Goal: Information Seeking & Learning: Learn about a topic

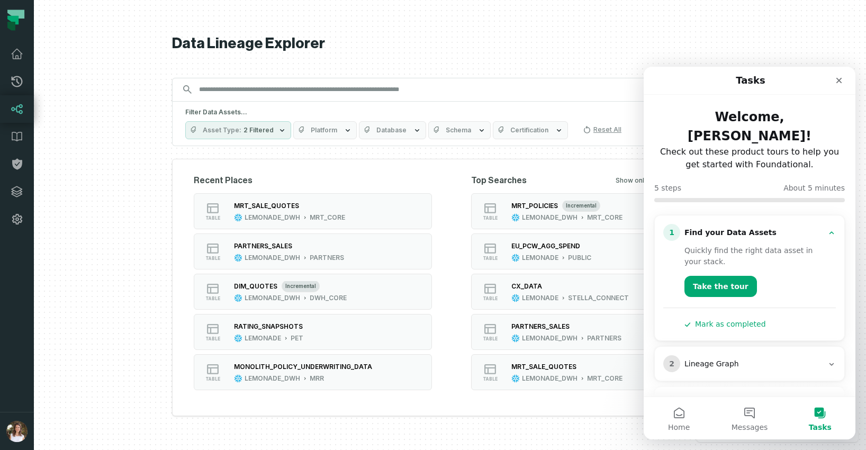
click at [360, 87] on input "Discovery Provider cmdk menu" at bounding box center [440, 89] width 495 height 17
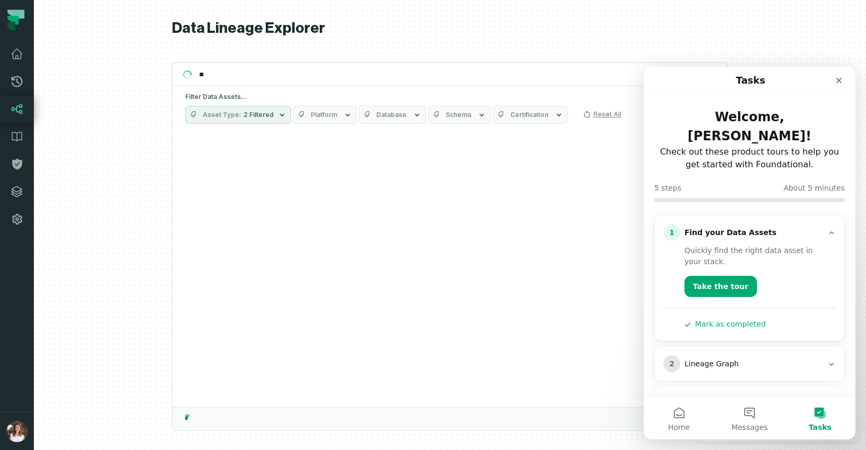
type input "*"
click at [846, 84] on div "Close" at bounding box center [838, 80] width 19 height 19
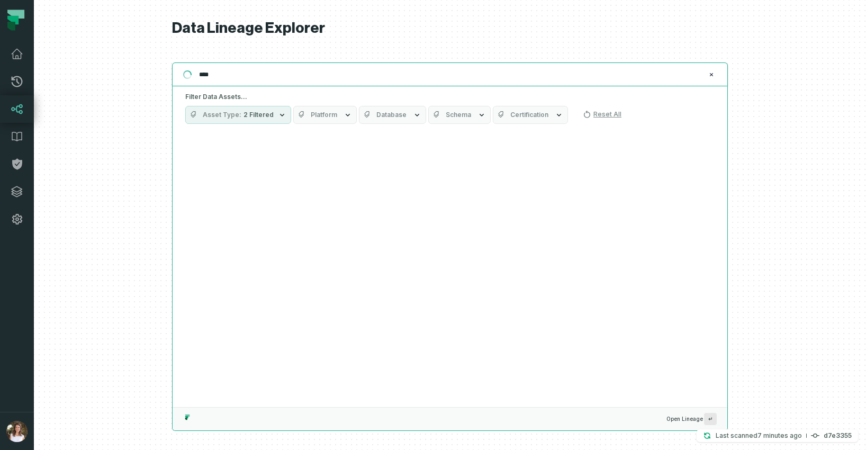
click at [219, 72] on input "****" at bounding box center [449, 74] width 512 height 17
click at [228, 71] on input "****" at bounding box center [449, 74] width 512 height 17
type input "*"
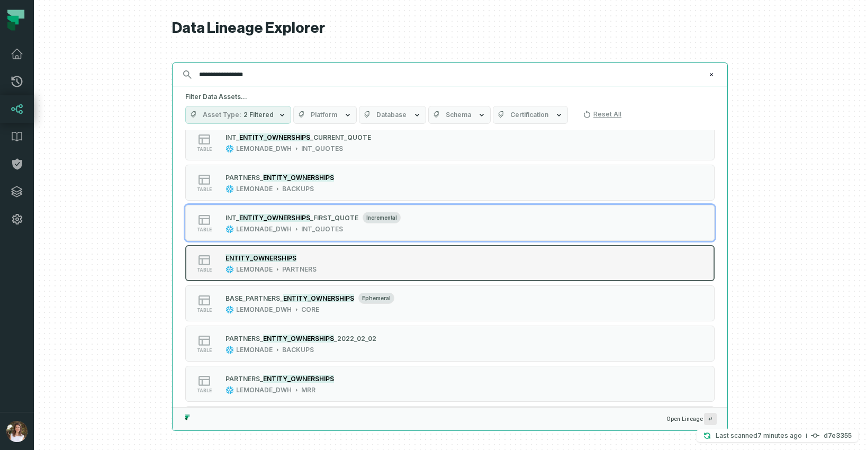
scroll to position [23, 0]
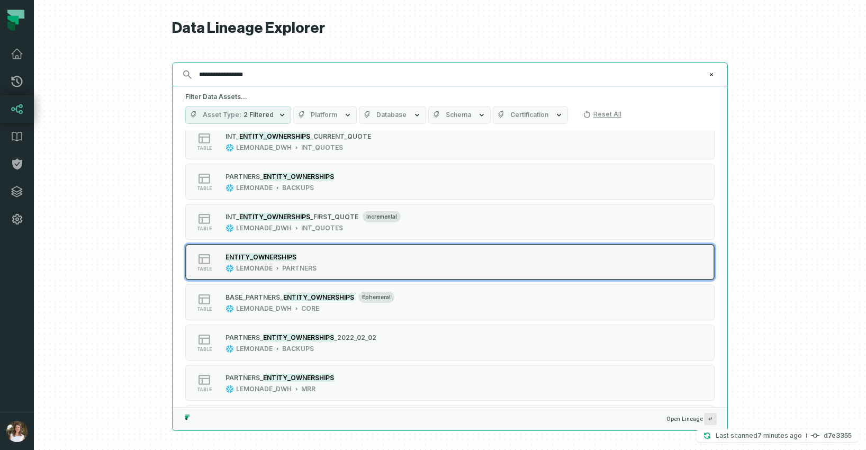
type input "**********"
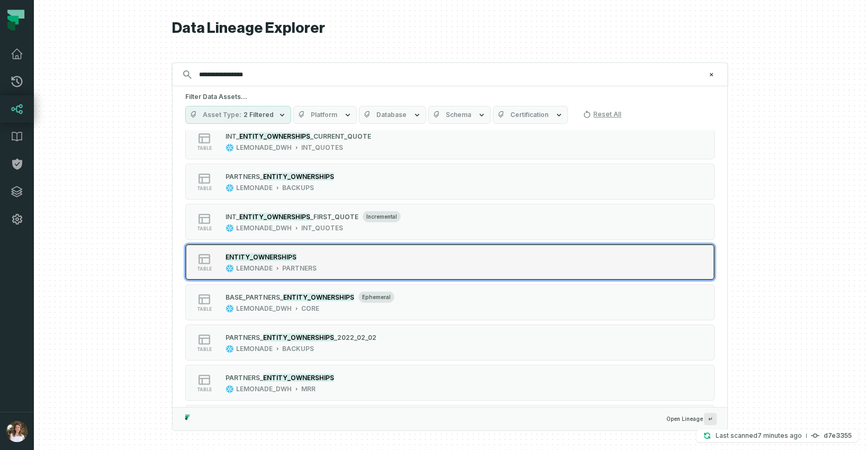
click at [344, 264] on div "table ENTITY_OWNERSHIPS LEMONADE PARTNERS" at bounding box center [319, 261] width 265 height 21
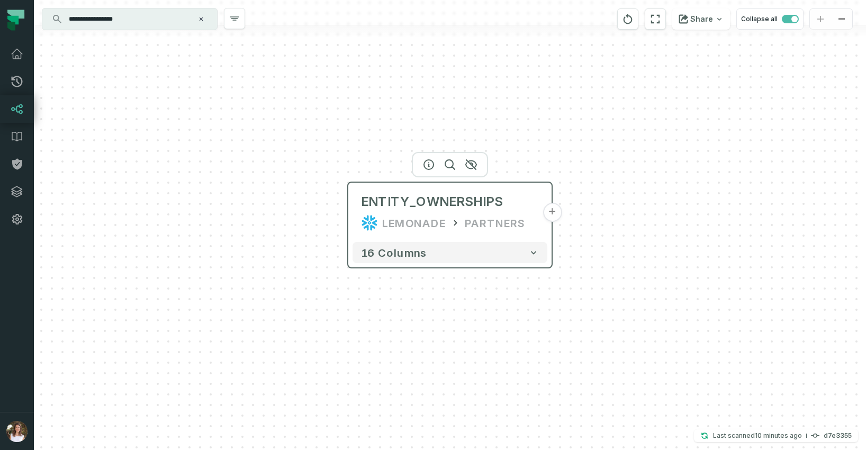
click at [550, 213] on button "+" at bounding box center [552, 212] width 19 height 19
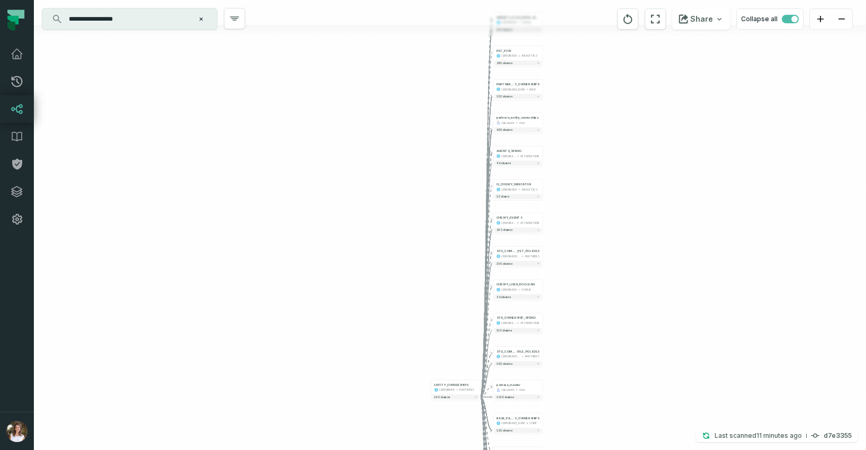
drag, startPoint x: 619, startPoint y: 157, endPoint x: 626, endPoint y: 295, distance: 138.3
click at [627, 351] on div "+ AGENCY_LOSS_RATIO_VIEW LEMONADE PUBLIC + 10 columns + PET_PCW LEMONADE ANALYT…" at bounding box center [450, 225] width 832 height 450
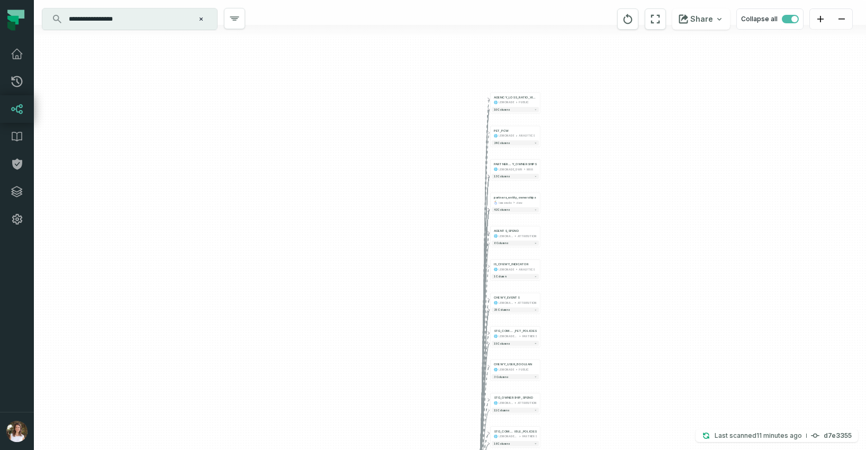
drag, startPoint x: 613, startPoint y: 209, endPoint x: 613, endPoint y: 234, distance: 24.9
click at [613, 234] on div "+ AGENCY_LOSS_RATIO_VIEW LEMONADE PUBLIC + 10 columns + PET_PCW LEMONADE ANALYT…" at bounding box center [450, 225] width 832 height 450
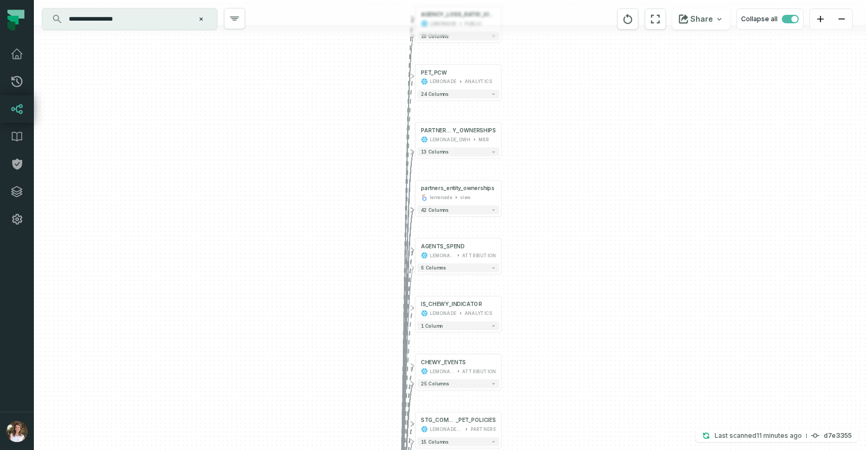
drag, startPoint x: 579, startPoint y: 310, endPoint x: 594, endPoint y: 266, distance: 46.2
click at [594, 266] on div "+ AGENCY_LOSS_RATIO_VIEW LEMONADE PUBLIC + 10 columns + PET_PCW LEMONADE ANALYT…" at bounding box center [450, 225] width 832 height 450
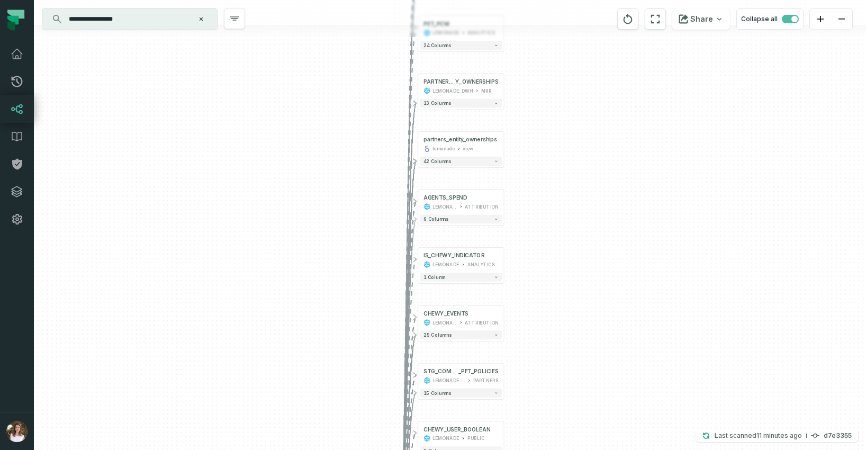
drag, startPoint x: 599, startPoint y: 309, endPoint x: 602, endPoint y: 246, distance: 63.1
click at [600, 241] on div "+ AGENCY_LOSS_RATIO_VIEW LEMONADE PUBLIC + 10 columns + PET_PCW LEMONADE ANALYT…" at bounding box center [450, 225] width 832 height 450
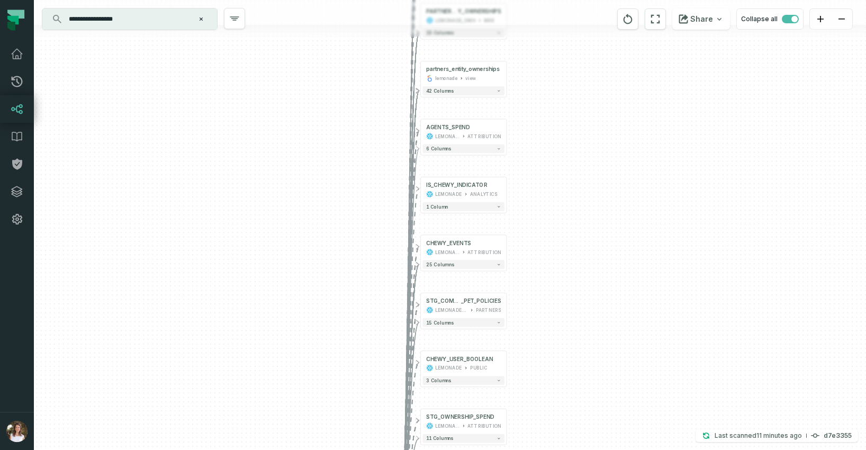
drag, startPoint x: 602, startPoint y: 308, endPoint x: 606, endPoint y: 264, distance: 43.6
click at [604, 258] on div "+ AGENCY_LOSS_RATIO_VIEW LEMONADE PUBLIC + 10 columns + PET_PCW LEMONADE ANALYT…" at bounding box center [450, 225] width 832 height 450
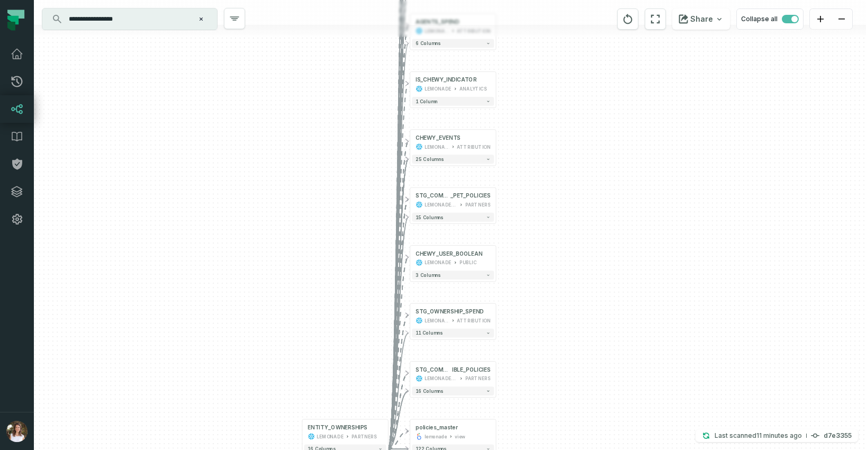
drag, startPoint x: 602, startPoint y: 342, endPoint x: 592, endPoint y: 238, distance: 104.3
click at [592, 236] on div "+ AGENCY_LOSS_RATIO_VIEW LEMONADE PUBLIC + 10 columns + PET_PCW LEMONADE ANALYT…" at bounding box center [450, 225] width 832 height 450
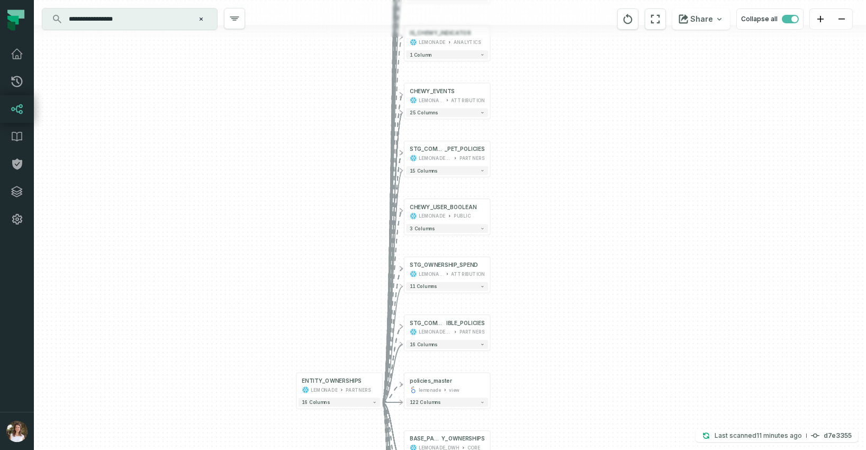
drag, startPoint x: 597, startPoint y: 294, endPoint x: 588, endPoint y: 237, distance: 57.8
click at [588, 238] on div "+ AGENCY_LOSS_RATIO_VIEW LEMONADE PUBLIC + 10 columns + PET_PCW LEMONADE ANALYT…" at bounding box center [450, 225] width 832 height 450
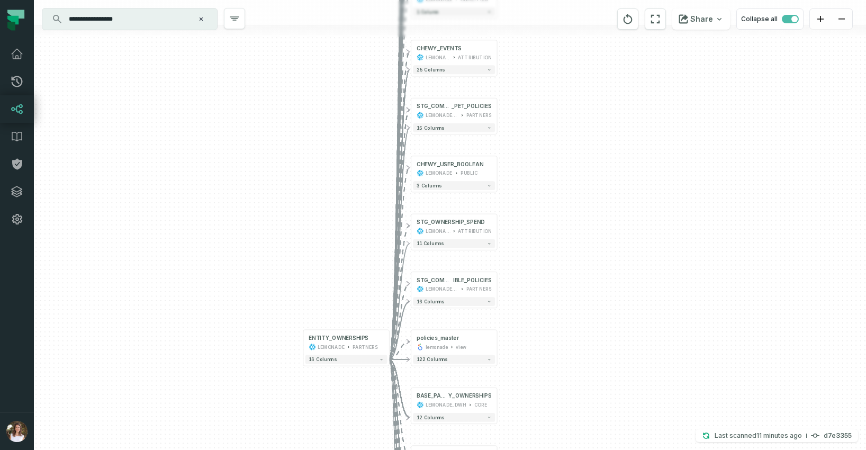
drag, startPoint x: 587, startPoint y: 326, endPoint x: 597, endPoint y: 247, distance: 79.4
click at [597, 247] on div "+ AGENCY_LOSS_RATIO_VIEW LEMONADE PUBLIC + 10 columns + PET_PCW LEMONADE ANALYT…" at bounding box center [450, 225] width 832 height 450
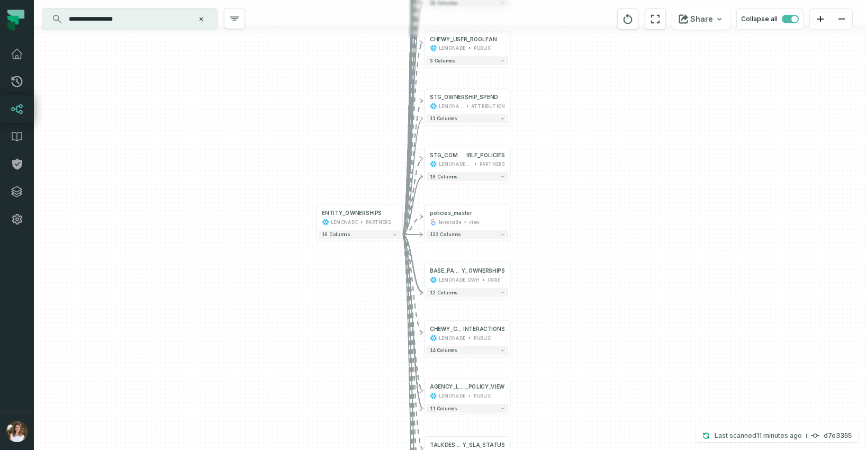
drag, startPoint x: 591, startPoint y: 371, endPoint x: 602, endPoint y: 286, distance: 85.9
click at [603, 278] on div "+ AGENCY_LOSS_RATIO_VIEW LEMONADE PUBLIC + 10 columns + PET_PCW LEMONADE ANALYT…" at bounding box center [450, 225] width 832 height 450
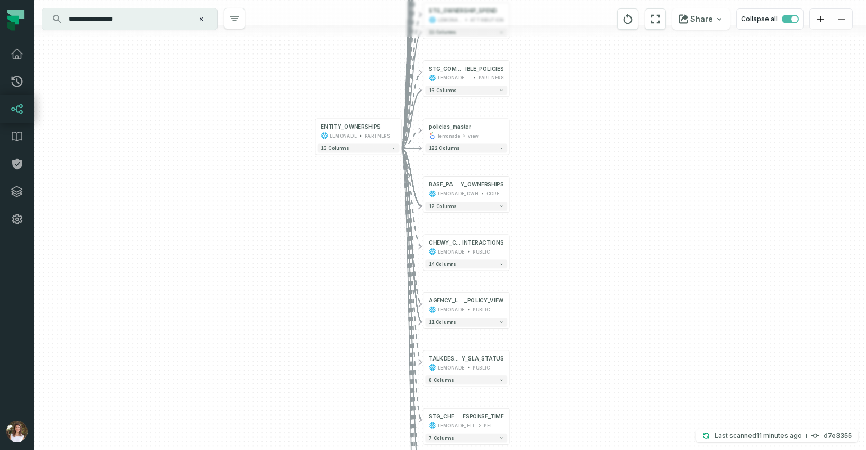
drag, startPoint x: 595, startPoint y: 364, endPoint x: 589, endPoint y: 239, distance: 124.6
click at [589, 240] on div "+ AGENCY_LOSS_RATIO_VIEW LEMONADE PUBLIC + 10 columns + PET_PCW LEMONADE ANALYT…" at bounding box center [450, 225] width 832 height 450
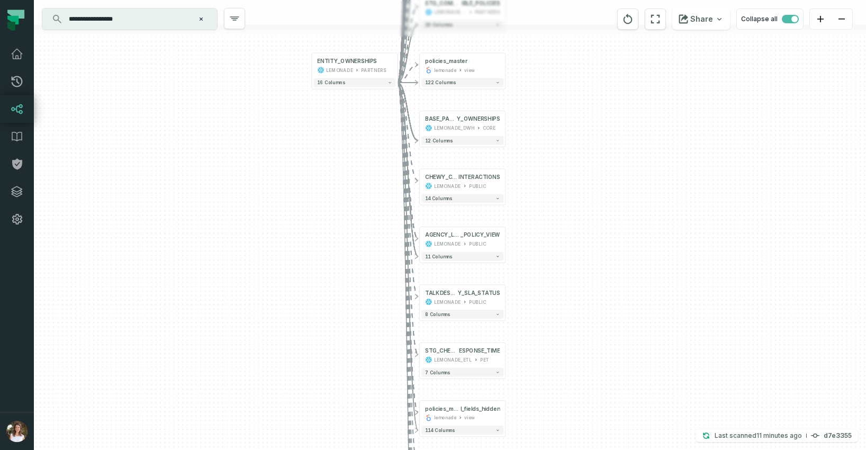
drag, startPoint x: 582, startPoint y: 338, endPoint x: 597, endPoint y: 230, distance: 109.1
click at [597, 227] on div "+ AGENCY_LOSS_RATIO_VIEW LEMONADE PUBLIC + 10 columns + PET_PCW LEMONADE ANALYT…" at bounding box center [450, 225] width 832 height 450
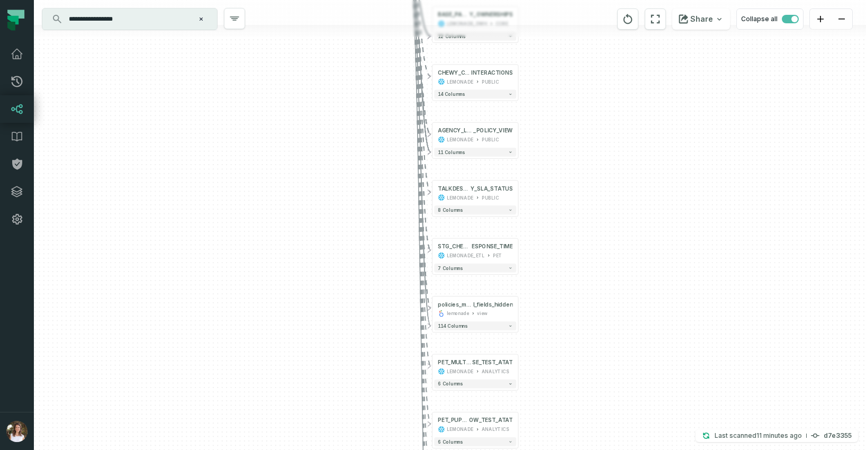
drag, startPoint x: 603, startPoint y: 357, endPoint x: 611, endPoint y: 223, distance: 134.2
click at [608, 246] on div "+ AGENCY_LOSS_RATIO_VIEW LEMONADE PUBLIC + 10 columns + PET_PCW LEMONADE ANALYT…" at bounding box center [450, 225] width 832 height 450
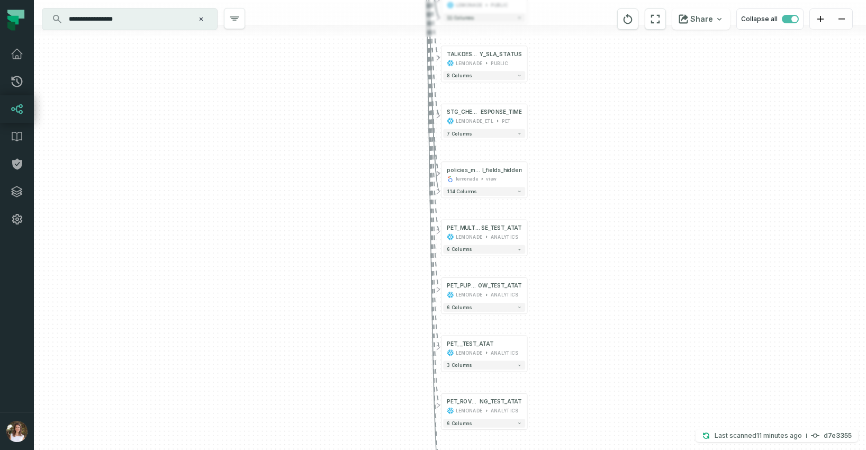
drag, startPoint x: 621, startPoint y: 324, endPoint x: 634, endPoint y: 219, distance: 106.6
click at [631, 245] on div "+ AGENCY_LOSS_RATIO_VIEW LEMONADE PUBLIC + 10 columns + PET_PCW LEMONADE ANALYT…" at bounding box center [450, 225] width 832 height 450
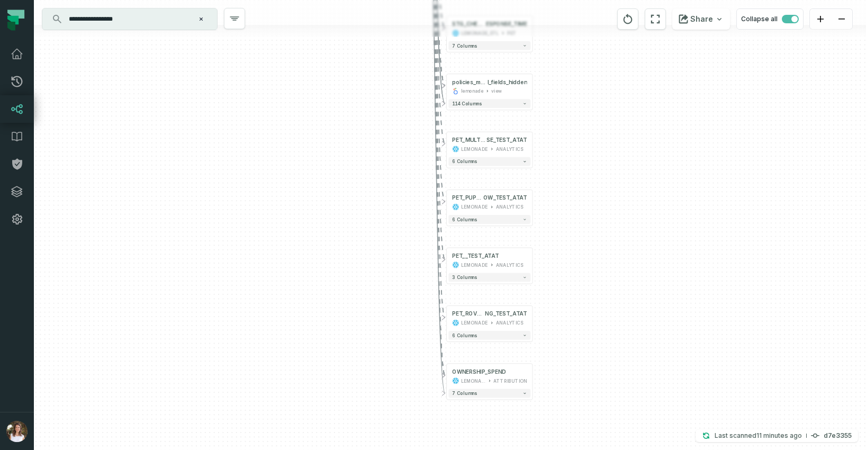
drag, startPoint x: 635, startPoint y: 344, endPoint x: 636, endPoint y: 240, distance: 103.2
click at [636, 237] on div "+ AGENCY_LOSS_RATIO_VIEW LEMONADE PUBLIC + 10 columns + PET_PCW LEMONADE ANALYT…" at bounding box center [450, 225] width 832 height 450
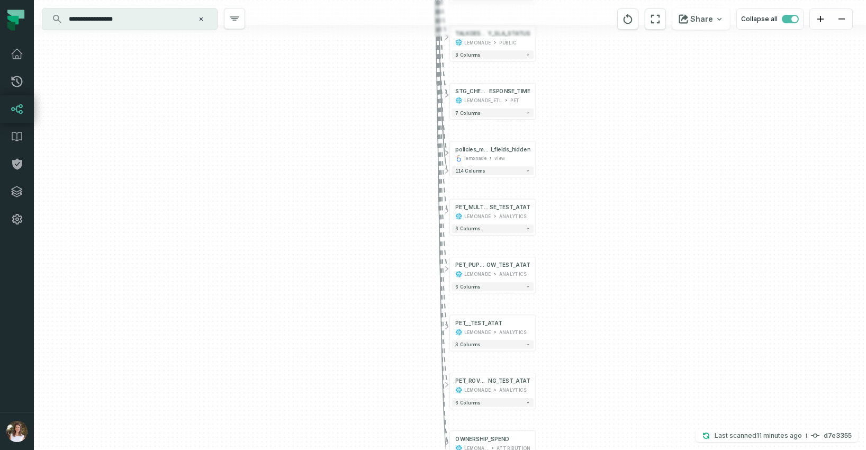
drag, startPoint x: 607, startPoint y: 237, endPoint x: 610, endPoint y: 306, distance: 69.4
click at [609, 374] on div "+ AGENCY_LOSS_RATIO_VIEW LEMONADE PUBLIC + 10 columns + PET_PCW LEMONADE ANALYT…" at bounding box center [450, 225] width 832 height 450
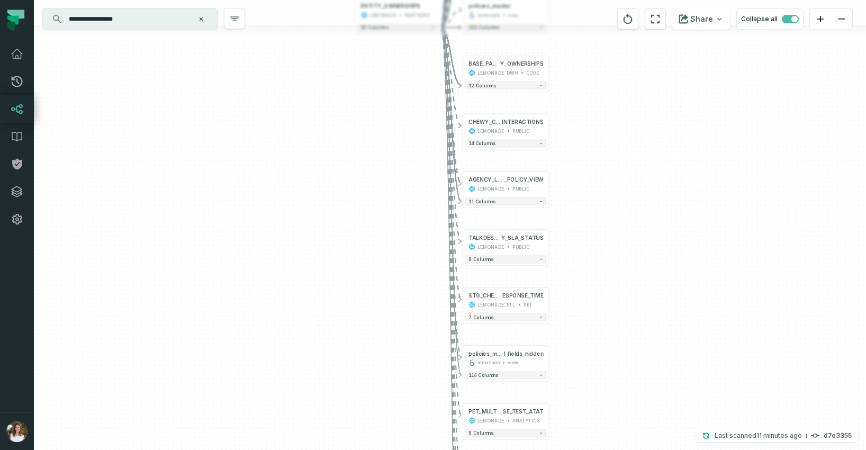
drag, startPoint x: 614, startPoint y: 205, endPoint x: 626, endPoint y: 350, distance: 145.5
click at [627, 414] on div "+ AGENCY_LOSS_RATIO_VIEW LEMONADE PUBLIC + 10 columns + PET_PCW LEMONADE ANALYT…" at bounding box center [450, 225] width 832 height 450
drag, startPoint x: 625, startPoint y: 275, endPoint x: 632, endPoint y: 403, distance: 127.7
click at [639, 426] on div "+ AGENCY_LOSS_RATIO_VIEW LEMONADE PUBLIC + 10 columns + PET_PCW LEMONADE ANALYT…" at bounding box center [450, 225] width 832 height 450
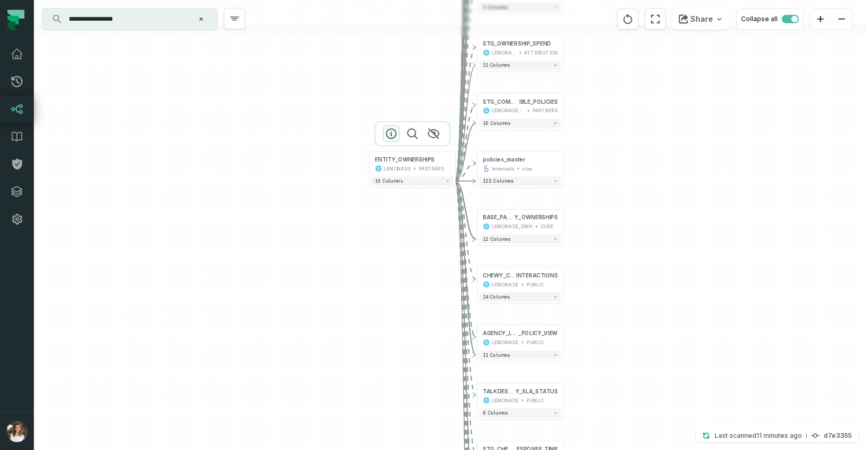
click at [389, 136] on icon "button" at bounding box center [391, 133] width 13 height 13
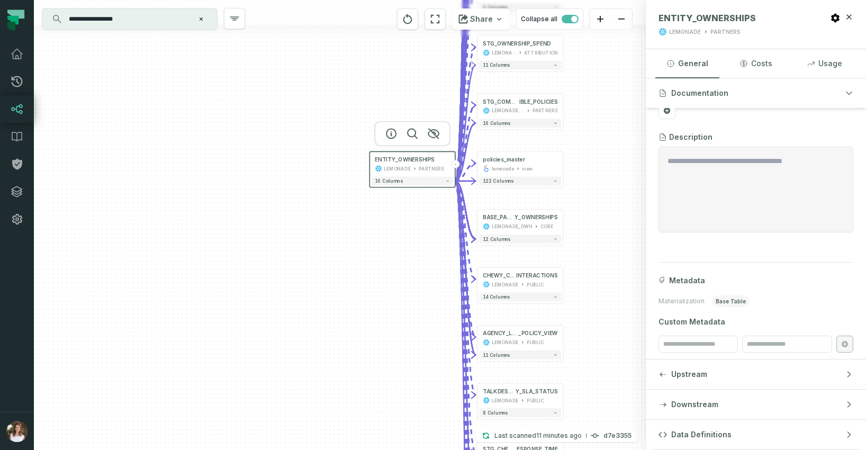
scroll to position [76, 0]
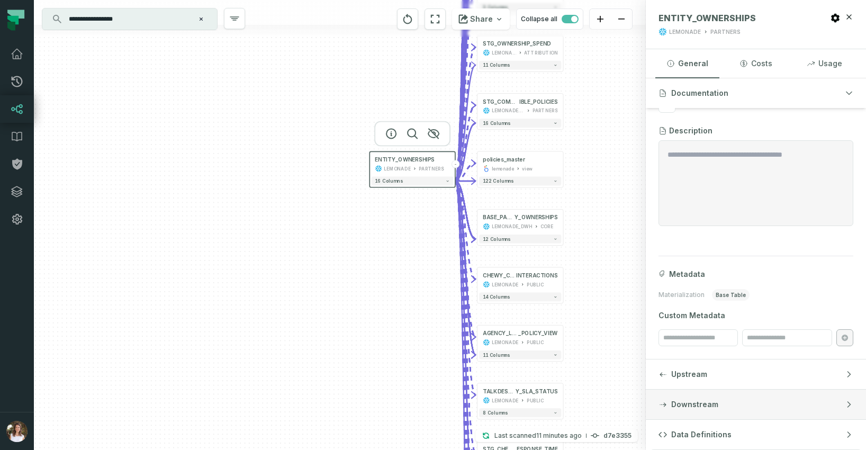
click at [690, 396] on button "Downstream" at bounding box center [756, 405] width 220 height 30
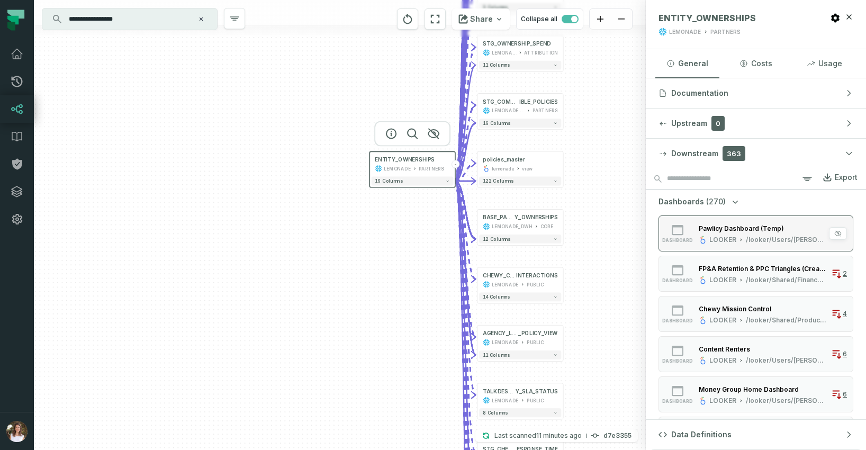
scroll to position [0, 0]
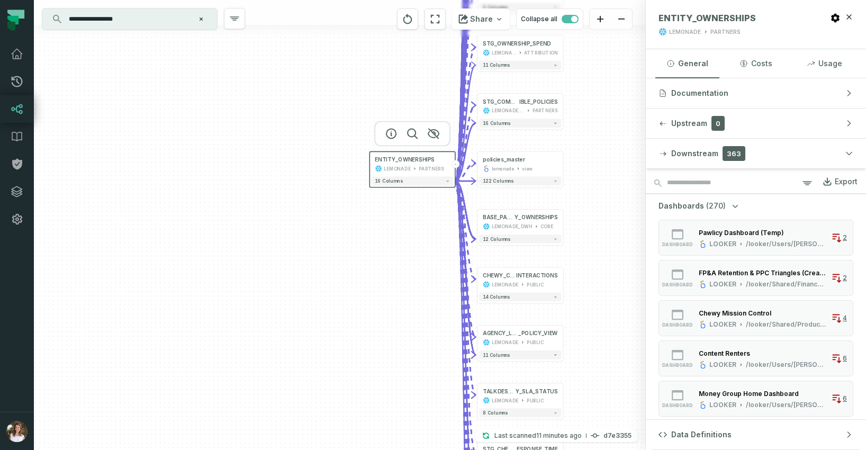
click at [730, 204] on icon "button" at bounding box center [735, 206] width 11 height 11
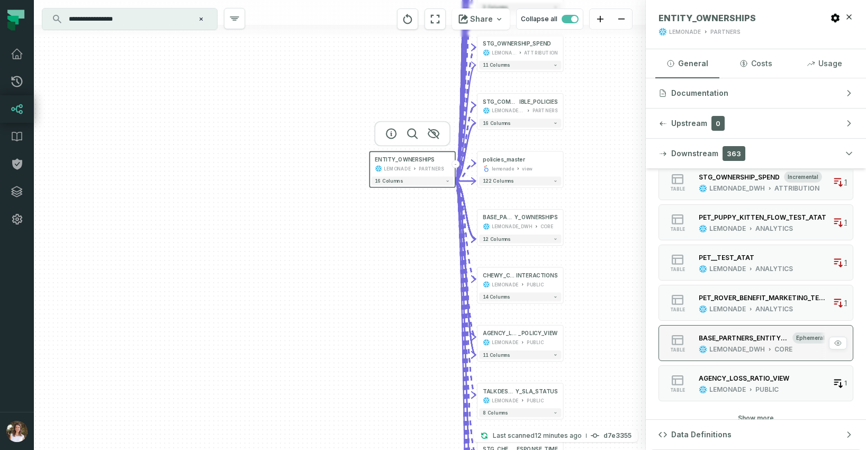
scroll to position [444, 0]
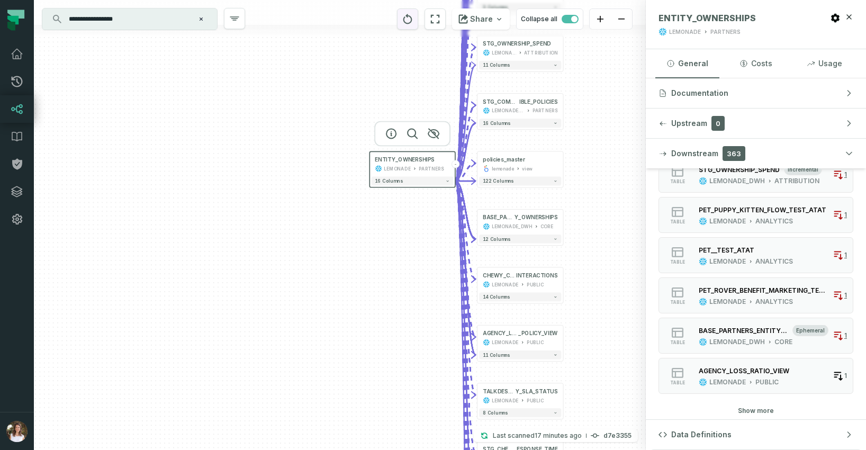
click at [406, 21] on icon "reset" at bounding box center [408, 19] width 12 height 13
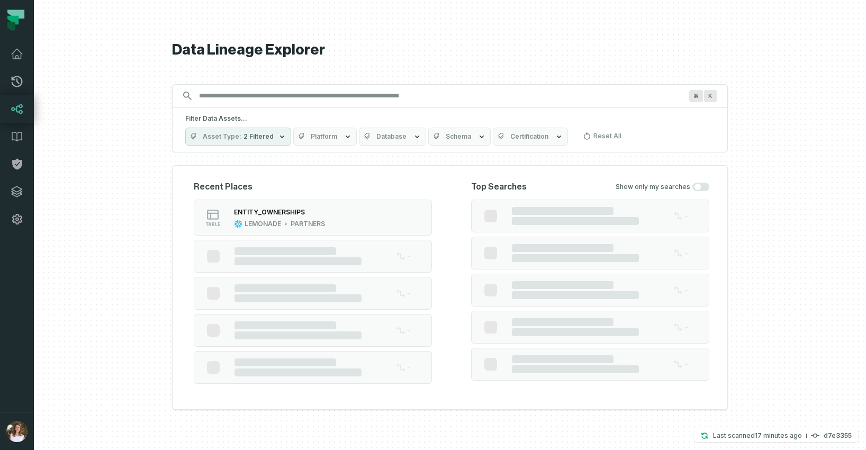
click at [257, 131] on button "Asset Type 2 Filtered" at bounding box center [238, 137] width 106 height 18
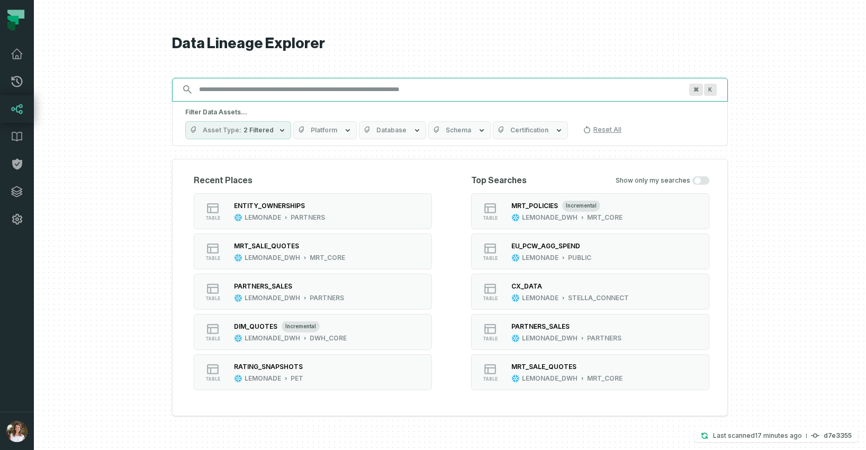
click at [231, 95] on input "Discovery Provider cmdk menu" at bounding box center [440, 89] width 495 height 17
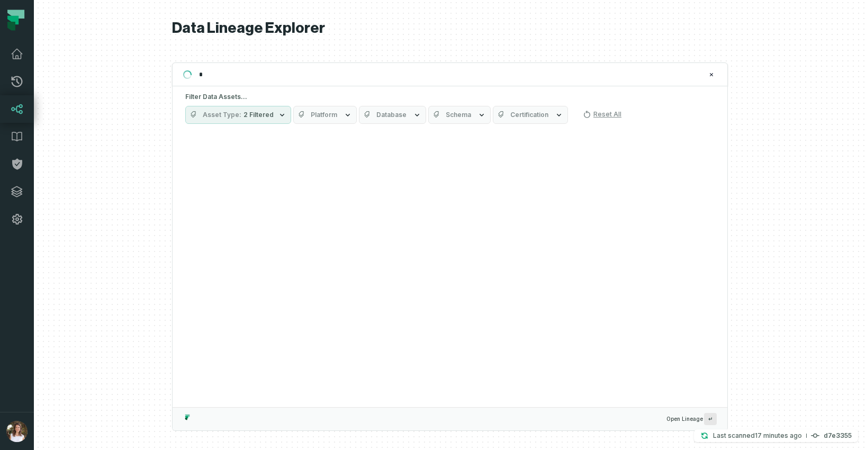
click at [227, 88] on div "Filter Data Assets... Asset Type 2 Filtered Platform Database Schema Certificat…" at bounding box center [450, 108] width 555 height 44
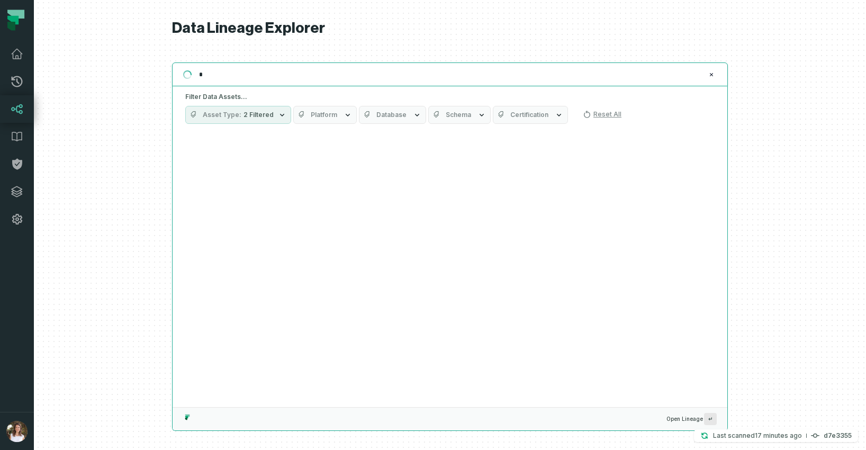
click at [219, 75] on input "Discovery Provider cmdk menu" at bounding box center [449, 74] width 512 height 17
click at [225, 73] on input "*********" at bounding box center [449, 74] width 512 height 17
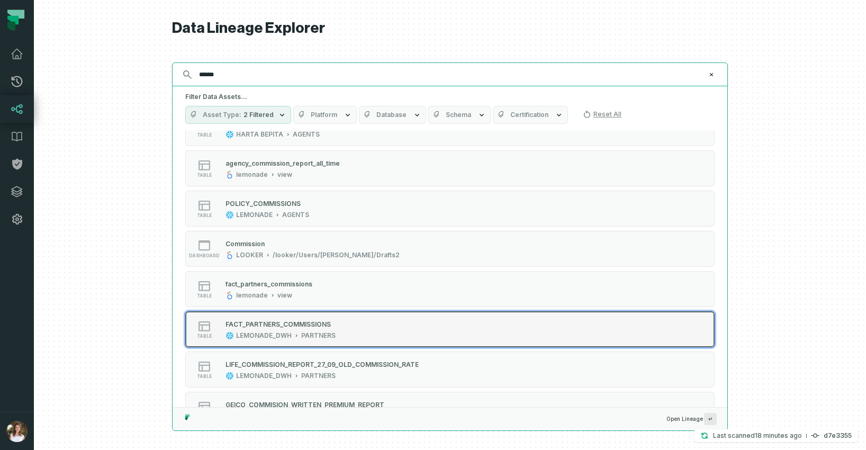
scroll to position [399, 0]
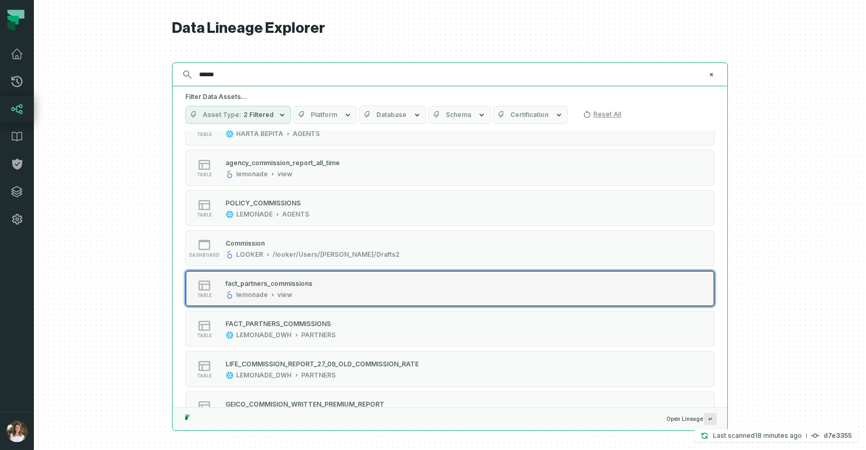
type input "*****"
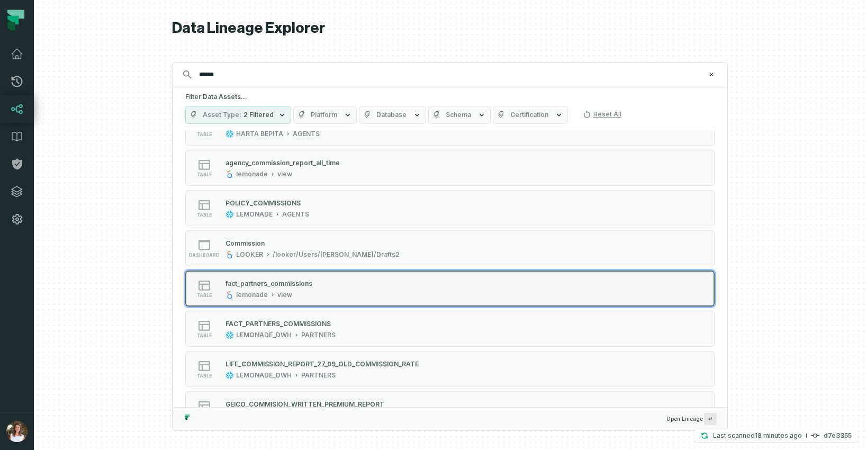
click at [395, 282] on div "table fact_partners_commissions lemonade view" at bounding box center [319, 288] width 265 height 21
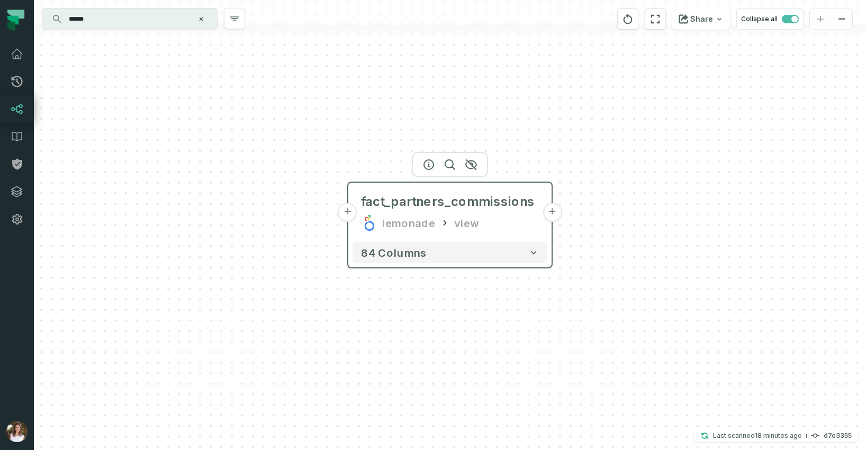
click at [342, 210] on button "+" at bounding box center [347, 212] width 19 height 19
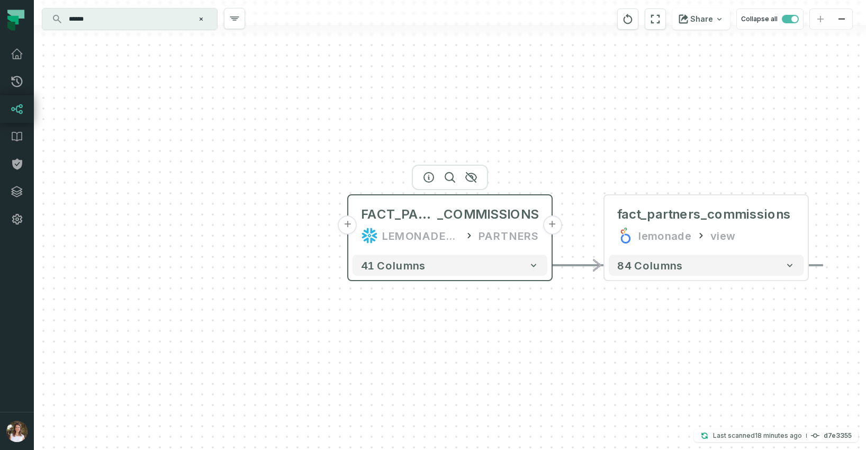
click at [344, 227] on button "+" at bounding box center [347, 224] width 19 height 19
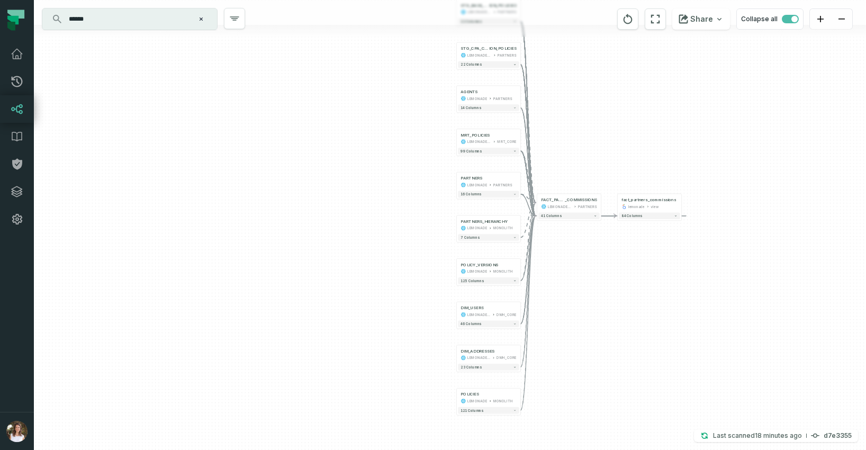
drag, startPoint x: 552, startPoint y: 186, endPoint x: 590, endPoint y: 130, distance: 67.5
click at [590, 130] on div "... STG_BASE_COMMISS ION_POLICIES LEMONADE_DWH PARTNERS ... 22 columns ... STG_…" at bounding box center [450, 225] width 832 height 450
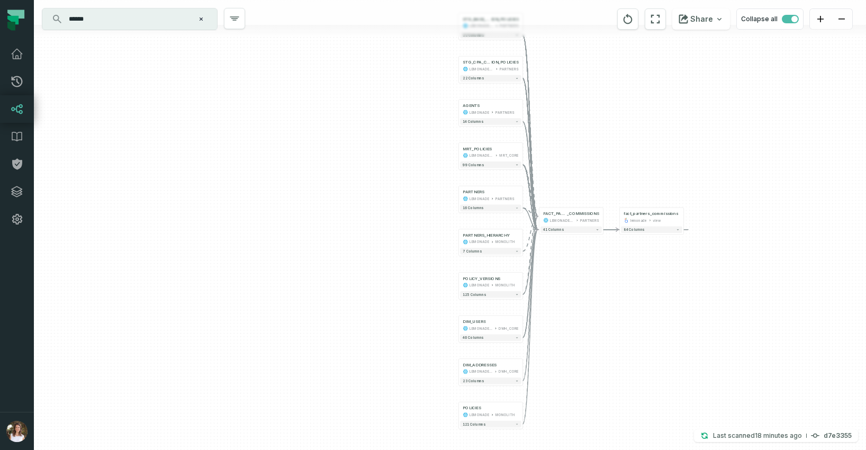
drag, startPoint x: 610, startPoint y: 105, endPoint x: 625, endPoint y: 168, distance: 64.8
click at [625, 168] on div "+ STG_BASE_COMMISS ION_POLICIES LEMONADE_DWH PARTNERS - 22 columns + STG_CPA_CO…" at bounding box center [450, 225] width 832 height 450
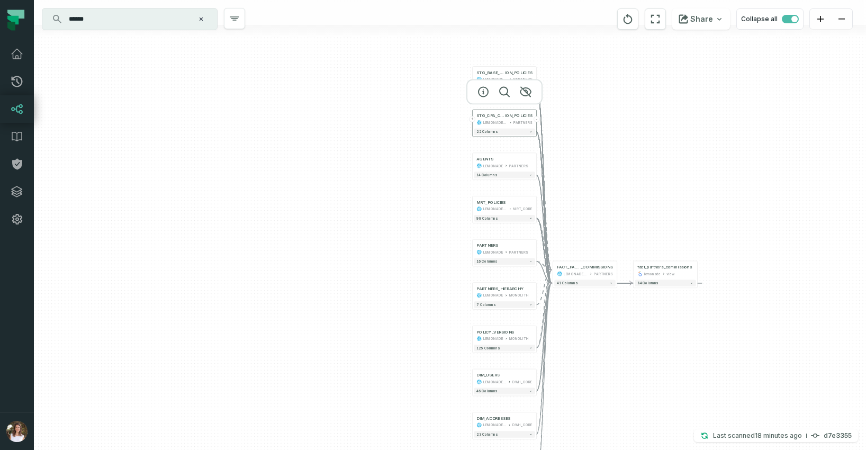
click at [472, 120] on button "+" at bounding box center [472, 119] width 6 height 6
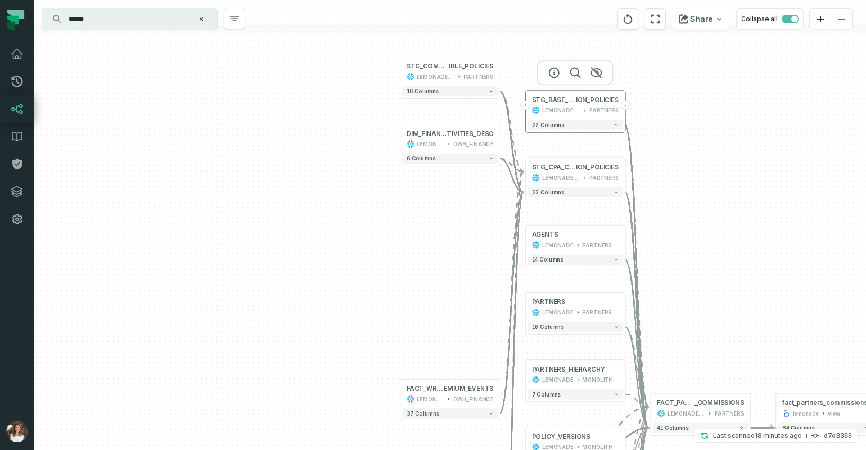
click at [525, 105] on button "+" at bounding box center [525, 106] width 10 height 10
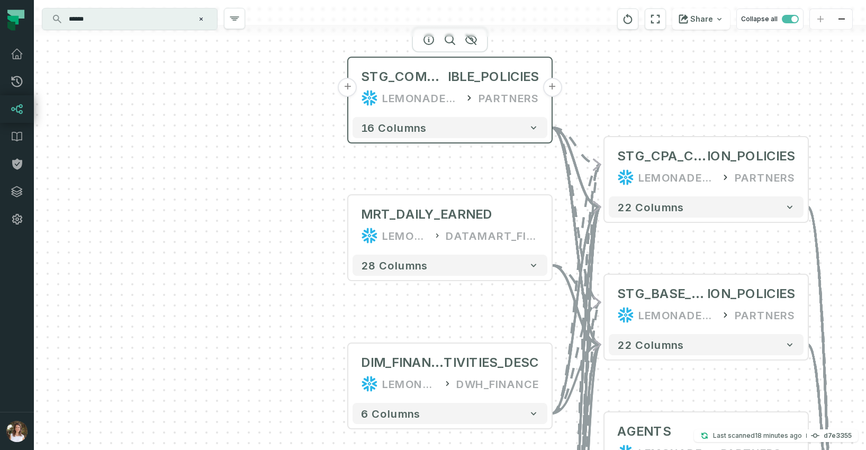
click at [350, 88] on button "+" at bounding box center [347, 87] width 19 height 19
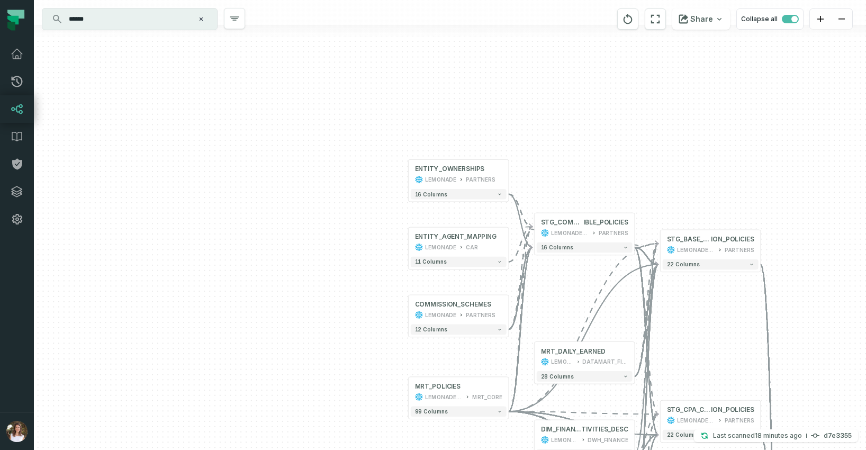
drag, startPoint x: 689, startPoint y: 225, endPoint x: 560, endPoint y: 91, distance: 186.4
click at [560, 92] on div "ENTITY_OWNERSHIPS LEMONADE PARTNERS + 16 columns + ENTITY_AGENT_MAPPING LEMONAD…" at bounding box center [450, 225] width 832 height 450
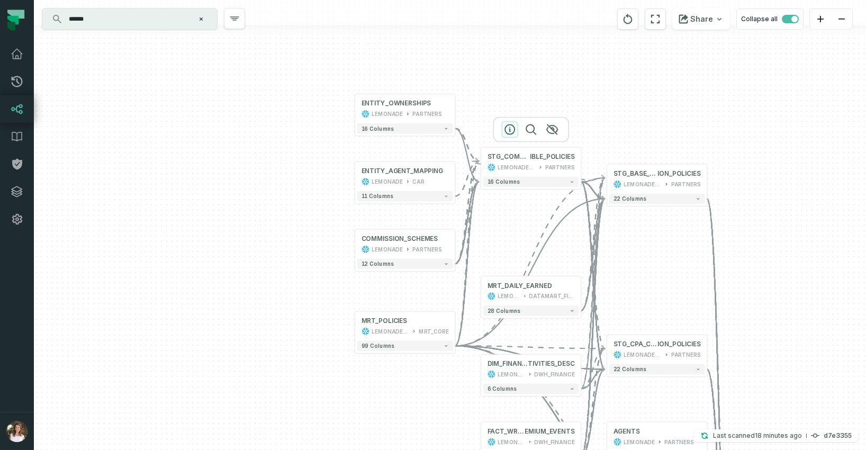
click at [510, 130] on icon "button" at bounding box center [509, 129] width 13 height 13
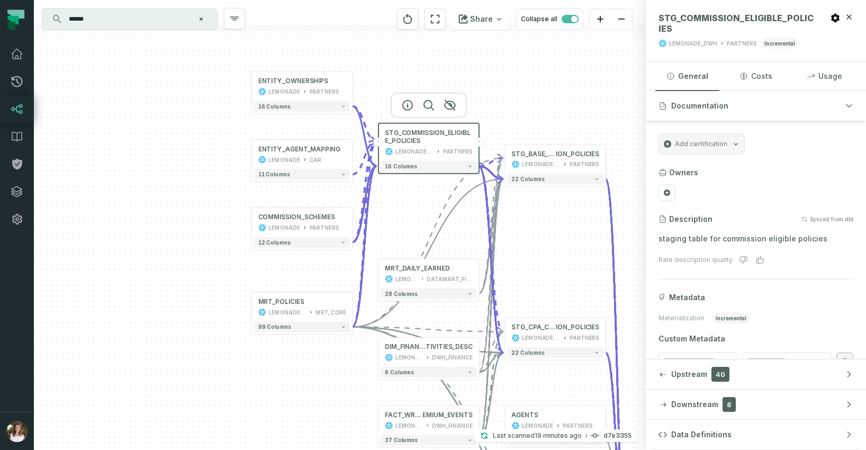
drag, startPoint x: 612, startPoint y: 285, endPoint x: 510, endPoint y: 261, distance: 104.9
click at [510, 261] on div "ENTITY_OWNERSHIPS LEMONADE PARTNERS + 16 columns + ENTITY_AGENT_MAPPING LEMONAD…" at bounding box center [340, 225] width 612 height 450
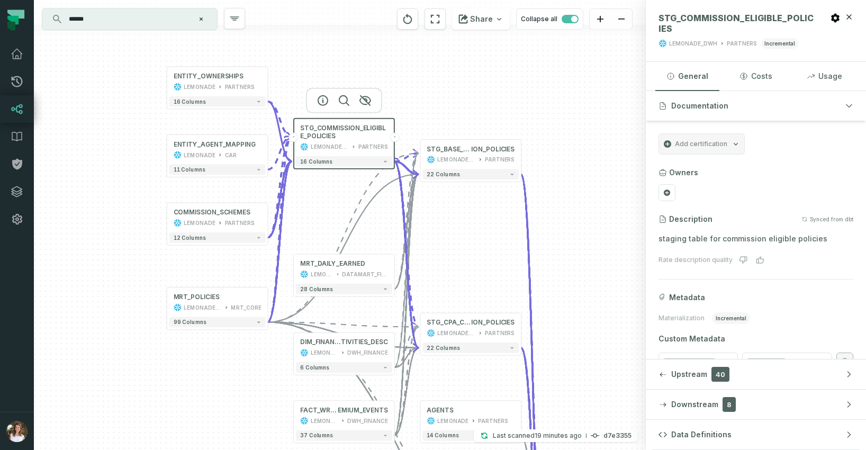
drag, startPoint x: 580, startPoint y: 97, endPoint x: 495, endPoint y: 92, distance: 84.8
click at [495, 92] on div "ENTITY_OWNERSHIPS LEMONADE PARTNERS + 16 columns + ENTITY_AGENT_MAPPING LEMONAD…" at bounding box center [340, 225] width 612 height 450
click at [322, 237] on icon "button" at bounding box center [323, 236] width 10 height 10
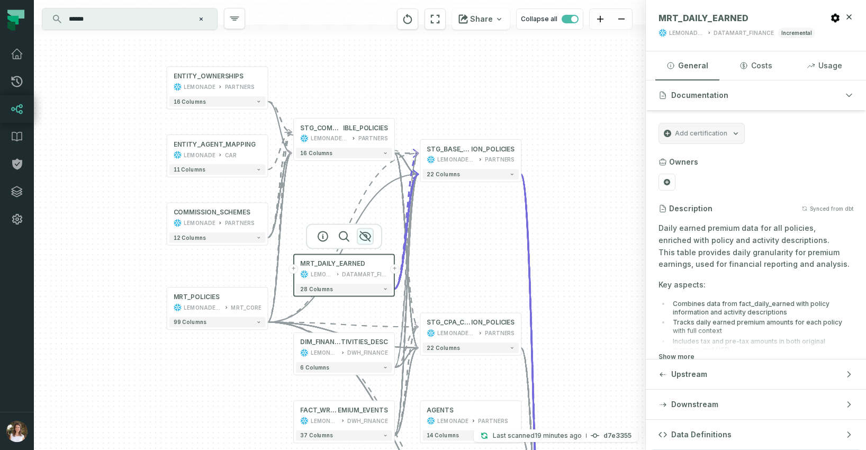
click at [368, 237] on icon "button" at bounding box center [365, 236] width 13 height 13
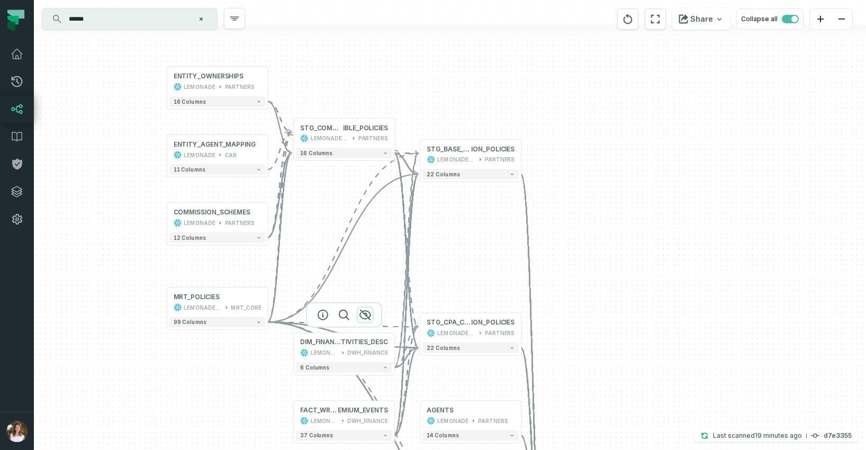
click at [367, 313] on icon "button" at bounding box center [365, 315] width 13 height 13
click at [365, 312] on icon "button" at bounding box center [365, 315] width 11 height 10
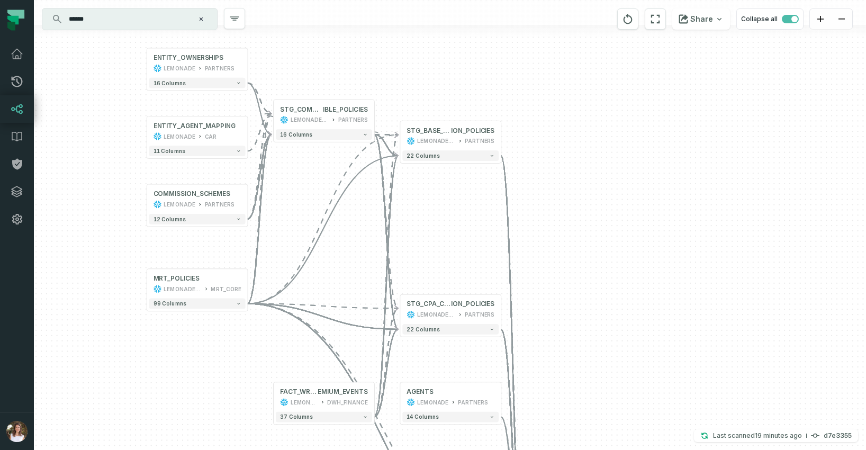
drag, startPoint x: 635, startPoint y: 321, endPoint x: 590, endPoint y: 281, distance: 60.4
click at [598, 287] on div "ENTITY_OWNERSHIPS LEMONADE PARTNERS + 16 columns + ENTITY_AGENT_MAPPING LEMONAD…" at bounding box center [450, 225] width 832 height 450
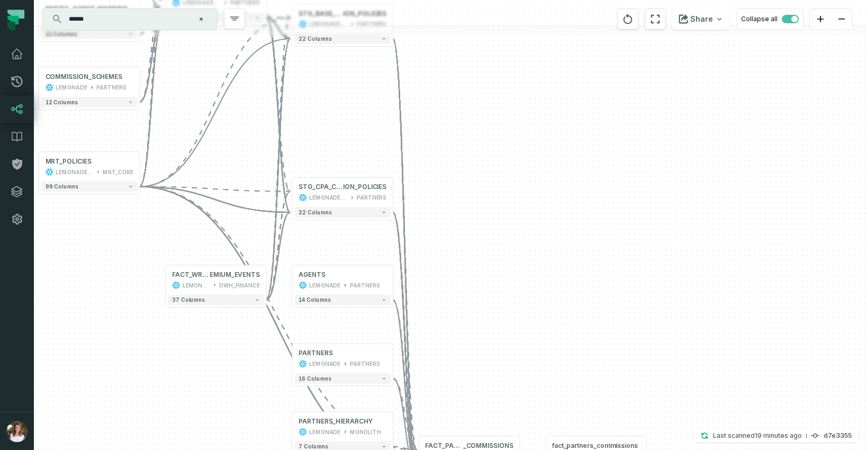
drag, startPoint x: 589, startPoint y: 372, endPoint x: 492, endPoint y: 263, distance: 145.5
click at [492, 263] on div "ENTITY_OWNERSHIPS LEMONADE PARTNERS + 16 columns + ENTITY_AGENT_MAPPING LEMONAD…" at bounding box center [450, 225] width 832 height 450
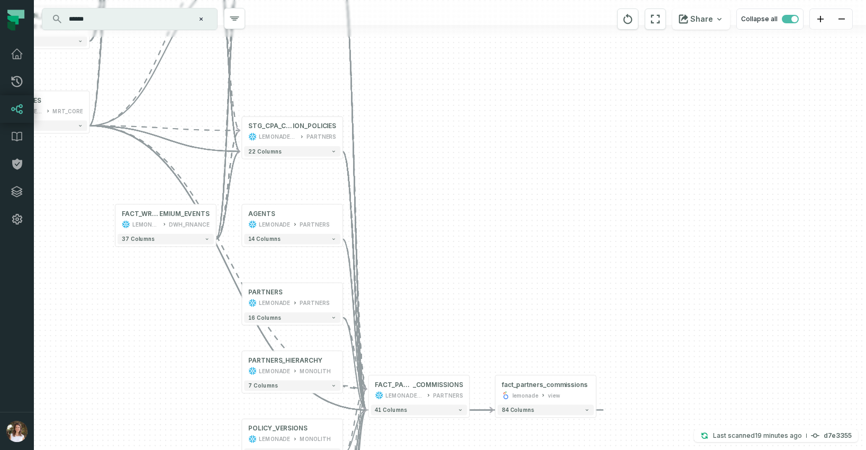
drag, startPoint x: 550, startPoint y: 352, endPoint x: 505, endPoint y: 299, distance: 69.5
click at [505, 299] on div "ENTITY_OWNERSHIPS LEMONADE PARTNERS + 16 columns + ENTITY_AGENT_MAPPING LEMONAD…" at bounding box center [450, 225] width 832 height 450
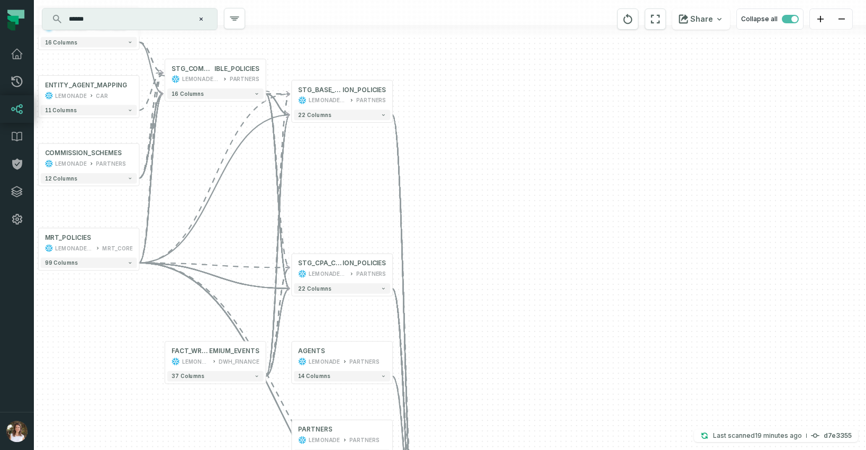
drag, startPoint x: 531, startPoint y: 258, endPoint x: 583, endPoint y: 398, distance: 149.2
click at [583, 398] on div "ENTITY_OWNERSHIPS LEMONADE PARTNERS + 16 columns + ENTITY_AGENT_MAPPING LEMONAD…" at bounding box center [450, 225] width 832 height 450
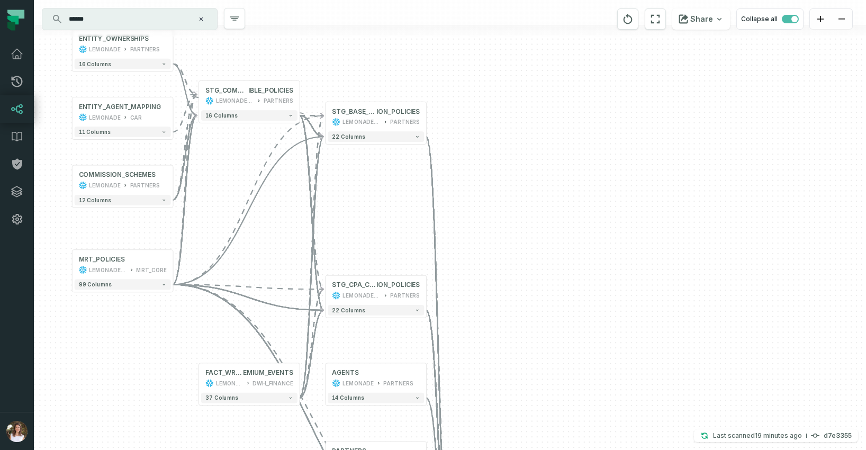
drag, startPoint x: 574, startPoint y: 365, endPoint x: 606, endPoint y: 385, distance: 36.9
click at [606, 385] on div "ENTITY_OWNERSHIPS LEMONADE PARTNERS + 16 columns + ENTITY_AGENT_MAPPING LEMONAD…" at bounding box center [450, 225] width 832 height 450
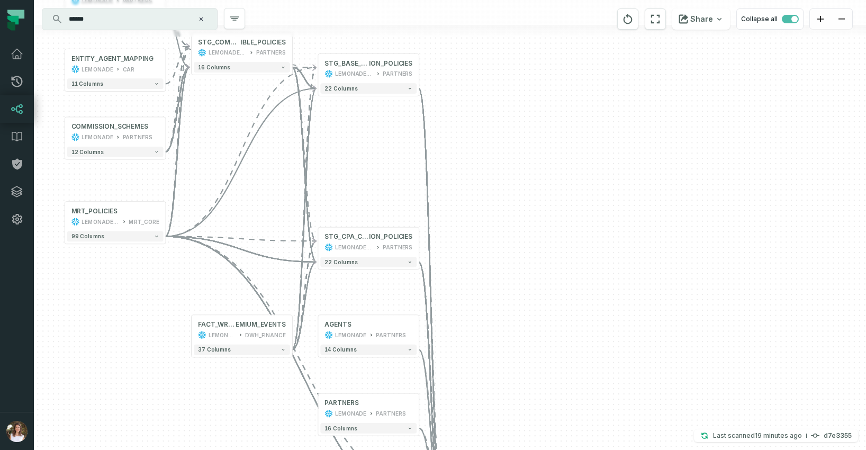
drag, startPoint x: 585, startPoint y: 382, endPoint x: 578, endPoint y: 333, distance: 49.3
click at [578, 333] on div "ENTITY_OWNERSHIPS LEMONADE PARTNERS + 16 columns + ENTITY_AGENT_MAPPING LEMONAD…" at bounding box center [450, 225] width 832 height 450
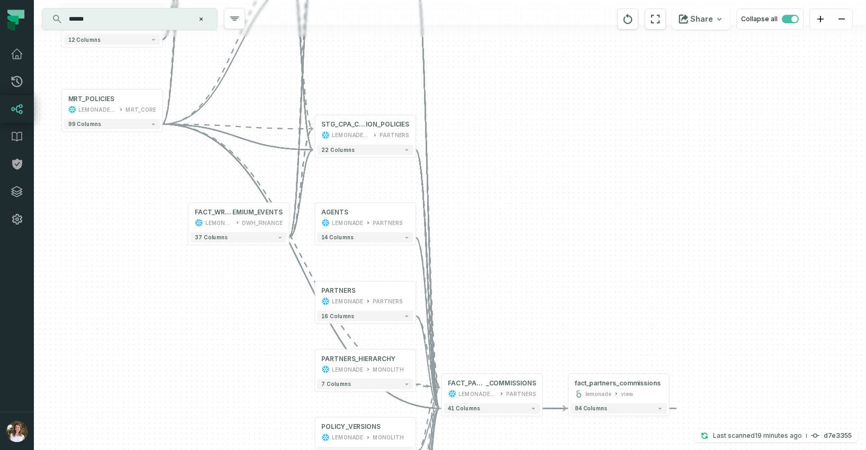
drag, startPoint x: 655, startPoint y: 357, endPoint x: 646, endPoint y: 247, distance: 110.5
click at [652, 245] on div "ENTITY_OWNERSHIPS LEMONADE PARTNERS + 16 columns + ENTITY_AGENT_MAPPING LEMONAD…" at bounding box center [450, 225] width 832 height 450
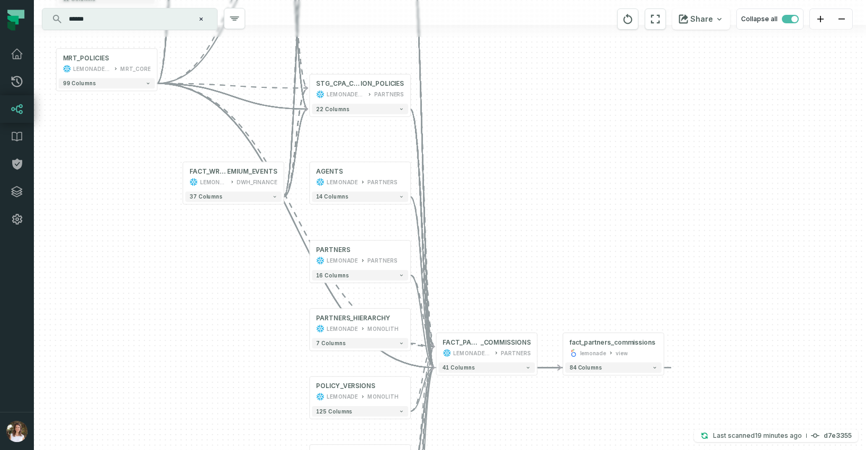
drag, startPoint x: 538, startPoint y: 314, endPoint x: 528, endPoint y: 237, distance: 78.0
click at [528, 238] on div "ENTITY_OWNERSHIPS LEMONADE PARTNERS + 16 columns + ENTITY_AGENT_MAPPING LEMONAD…" at bounding box center [450, 225] width 832 height 450
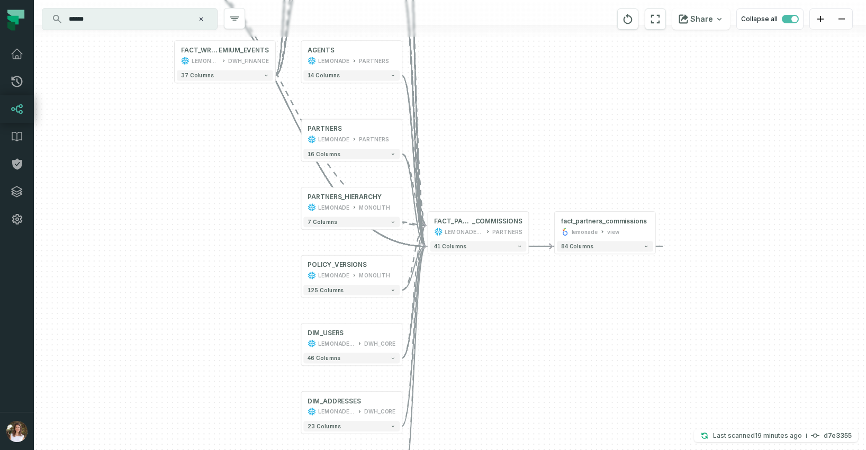
drag, startPoint x: 569, startPoint y: 366, endPoint x: 566, endPoint y: 313, distance: 52.5
click at [566, 313] on div "ENTITY_OWNERSHIPS LEMONADE PARTNERS + 16 columns + ENTITY_AGENT_MAPPING LEMONAD…" at bounding box center [450, 225] width 832 height 450
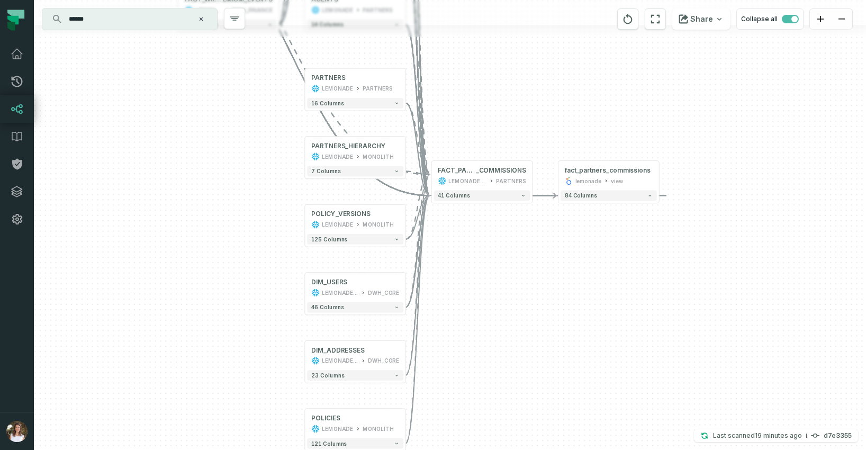
drag, startPoint x: 489, startPoint y: 359, endPoint x: 457, endPoint y: 239, distance: 124.3
click at [491, 282] on div "ENTITY_OWNERSHIPS LEMONADE PARTNERS + 16 columns + ENTITY_AGENT_MAPPING LEMONAD…" at bounding box center [450, 225] width 832 height 450
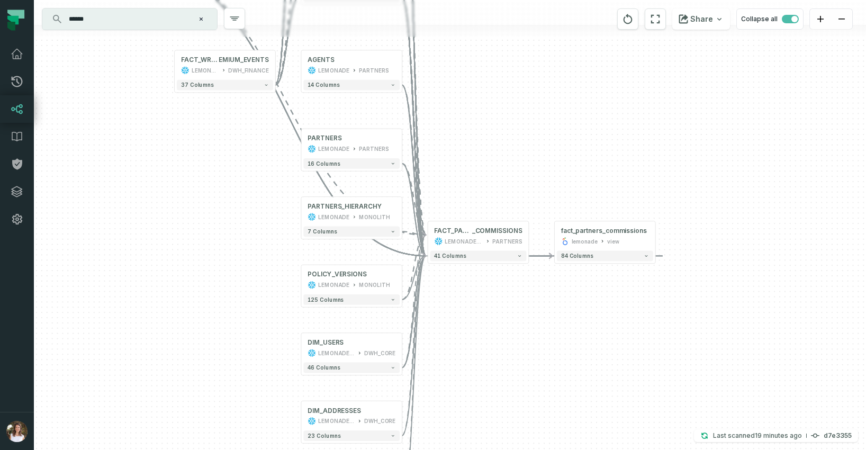
drag, startPoint x: 535, startPoint y: 237, endPoint x: 531, endPoint y: 340, distance: 103.3
click at [532, 337] on div "ENTITY_OWNERSHIPS LEMONADE PARTNERS + 16 columns + ENTITY_AGENT_MAPPING LEMONAD…" at bounding box center [450, 225] width 832 height 450
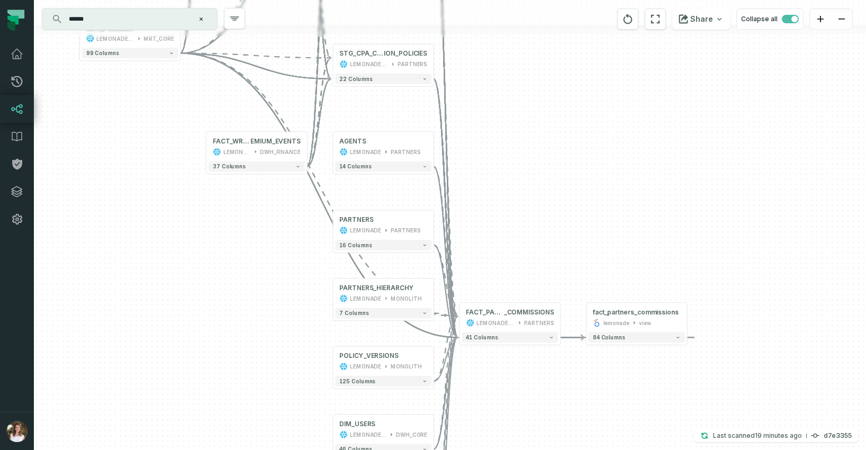
drag, startPoint x: 510, startPoint y: 149, endPoint x: 590, endPoint y: 337, distance: 204.4
click at [590, 337] on div "ENTITY_OWNERSHIPS LEMONADE PARTNERS + 16 columns + ENTITY_AGENT_MAPPING LEMONAD…" at bounding box center [450, 225] width 832 height 450
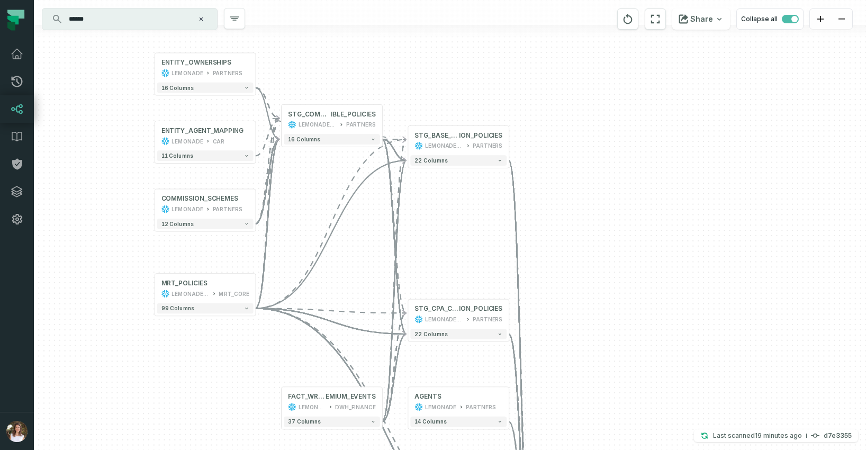
drag, startPoint x: 598, startPoint y: 268, endPoint x: 617, endPoint y: 372, distance: 106.1
click at [617, 372] on div "ENTITY_OWNERSHIPS LEMONADE PARTNERS + 16 columns + ENTITY_AGENT_MAPPING LEMONAD…" at bounding box center [450, 225] width 832 height 450
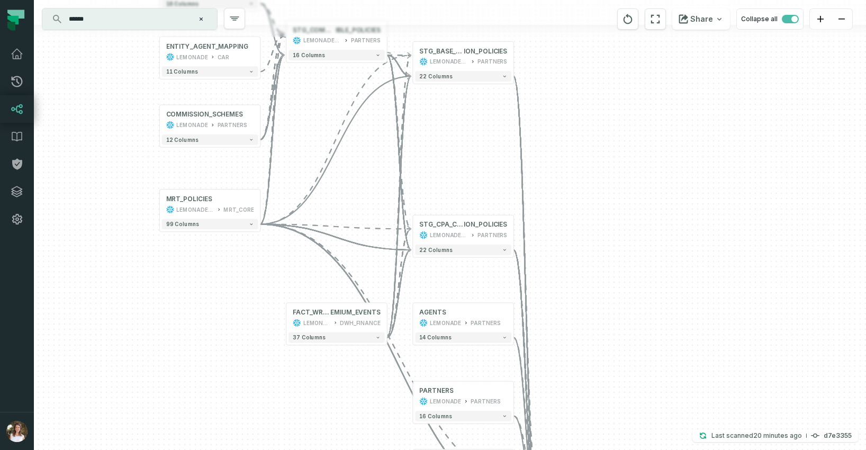
drag, startPoint x: 772, startPoint y: 333, endPoint x: 781, endPoint y: 260, distance: 73.1
click at [776, 250] on div "ENTITY_OWNERSHIPS LEMONADE PARTNERS + 16 columns + ENTITY_AGENT_MAPPING LEMONAD…" at bounding box center [450, 225] width 832 height 450
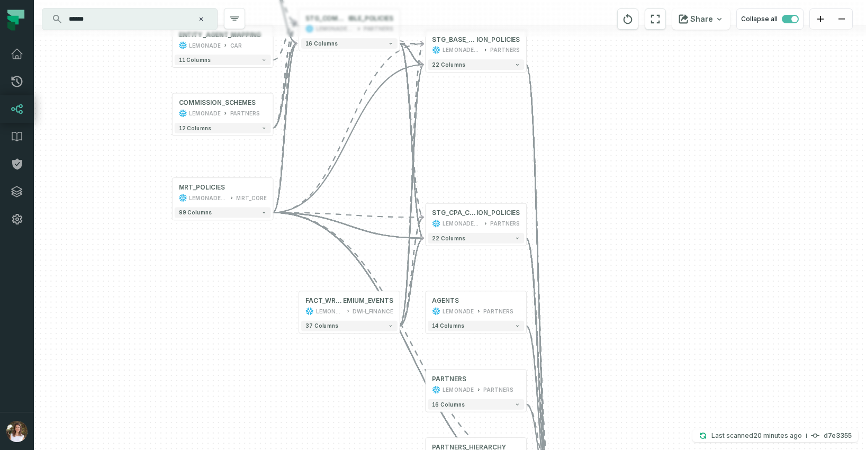
drag, startPoint x: 663, startPoint y: 328, endPoint x: 629, endPoint y: 272, distance: 65.5
click at [735, 276] on div "ENTITY_OWNERSHIPS LEMONADE PARTNERS + 16 columns + ENTITY_AGENT_MAPPING LEMONAD…" at bounding box center [450, 225] width 832 height 450
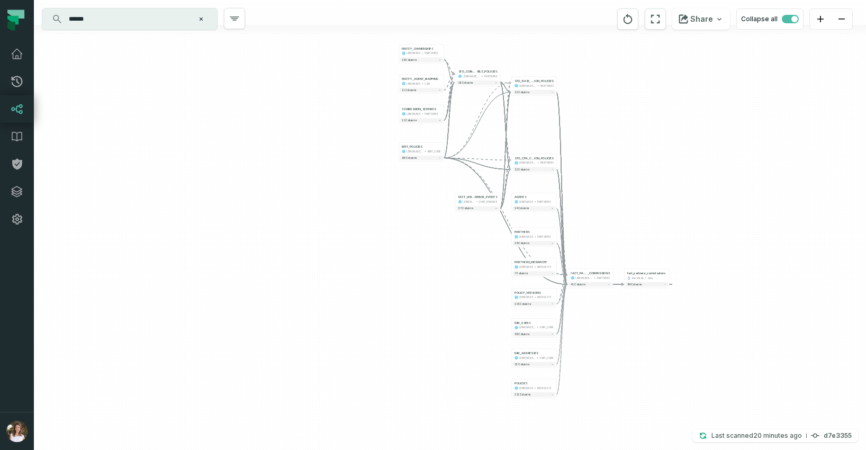
drag, startPoint x: 702, startPoint y: 252, endPoint x: 631, endPoint y: 186, distance: 97.4
click at [631, 186] on div "ENTITY_OWNERSHIPS LEMONADE PARTNERS + 16 columns + ENTITY_AGENT_MAPPING LEMONAD…" at bounding box center [450, 225] width 832 height 450
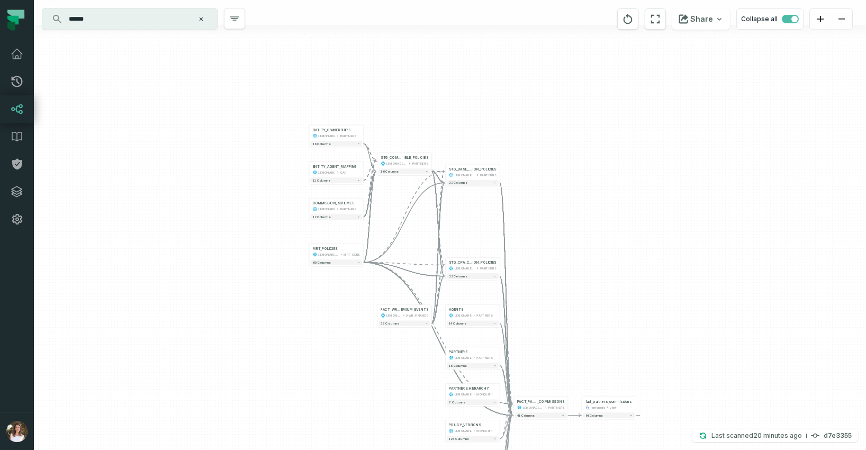
drag, startPoint x: 643, startPoint y: 212, endPoint x: 606, endPoint y: 313, distance: 108.2
click at [606, 313] on div "ENTITY_OWNERSHIPS LEMONADE PARTNERS + 16 columns + ENTITY_AGENT_MAPPING LEMONAD…" at bounding box center [450, 225] width 832 height 450
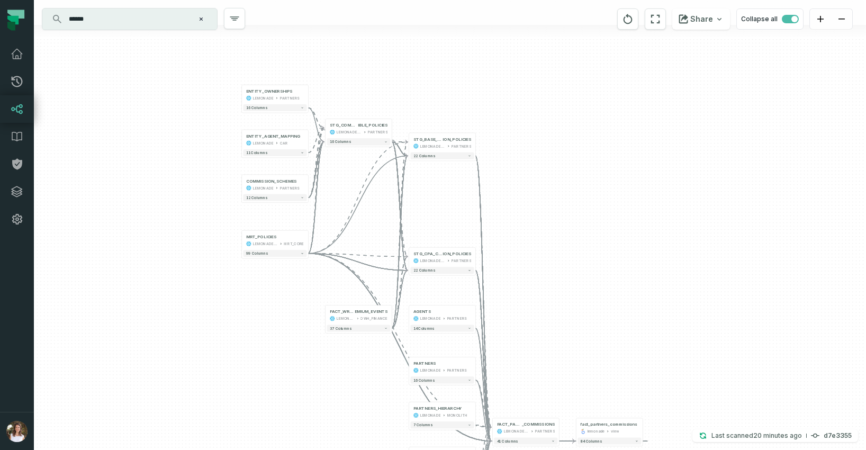
drag, startPoint x: 618, startPoint y: 323, endPoint x: 627, endPoint y: 303, distance: 22.5
click at [627, 303] on div "ENTITY_OWNERSHIPS LEMONADE PARTNERS + 16 columns + ENTITY_AGENT_MAPPING LEMONAD…" at bounding box center [450, 225] width 832 height 450
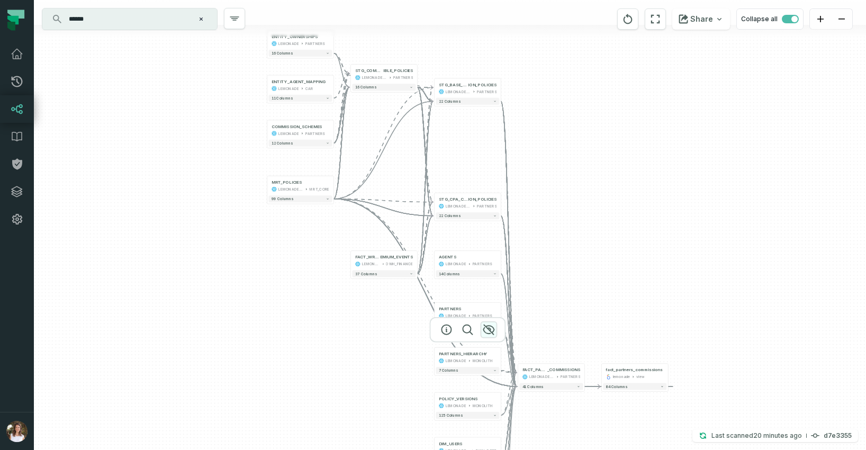
click at [494, 328] on icon "button" at bounding box center [488, 329] width 13 height 13
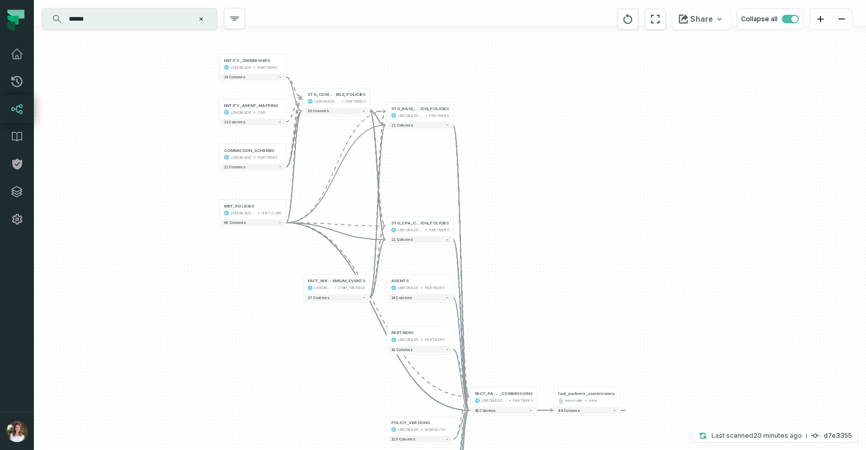
drag, startPoint x: 607, startPoint y: 249, endPoint x: 561, endPoint y: 281, distance: 55.6
click at [561, 280] on div "ENTITY_OWNERSHIPS LEMONADE PARTNERS + 16 columns + ENTITY_AGENT_MAPPING LEMONAD…" at bounding box center [450, 225] width 832 height 450
